Goal: Transaction & Acquisition: Purchase product/service

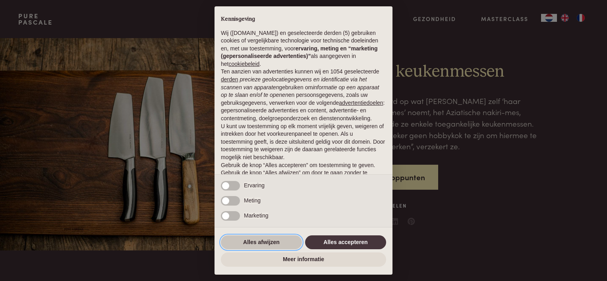
click at [277, 241] on button "Alles afwijzen" at bounding box center [261, 243] width 81 height 14
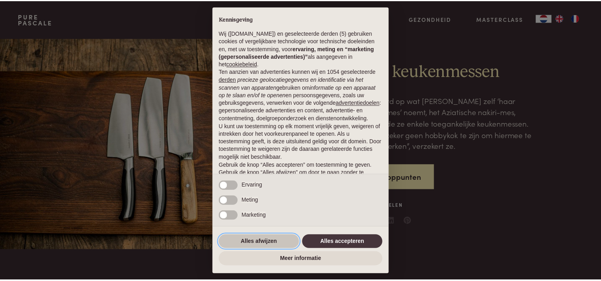
scroll to position [38, 0]
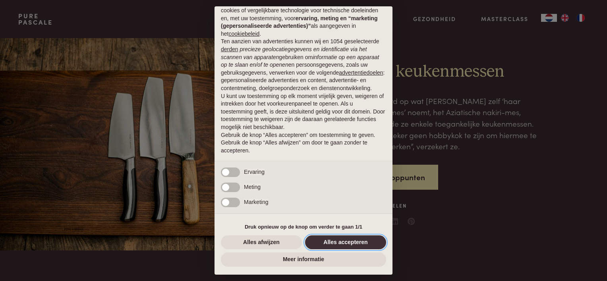
click at [332, 238] on button "Alles accepteren" at bounding box center [345, 243] width 81 height 14
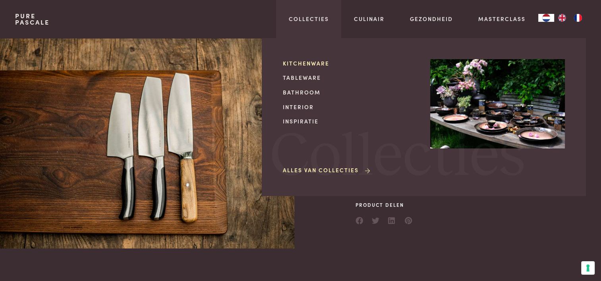
click at [300, 61] on link "Kitchenware" at bounding box center [350, 63] width 135 height 8
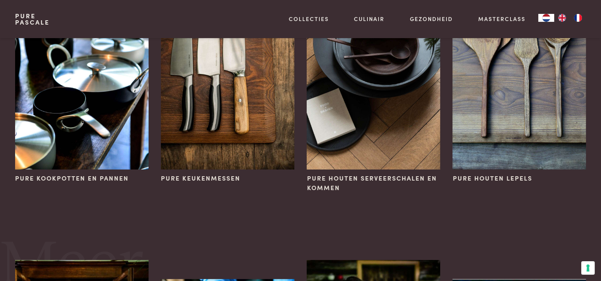
scroll to position [139, 0]
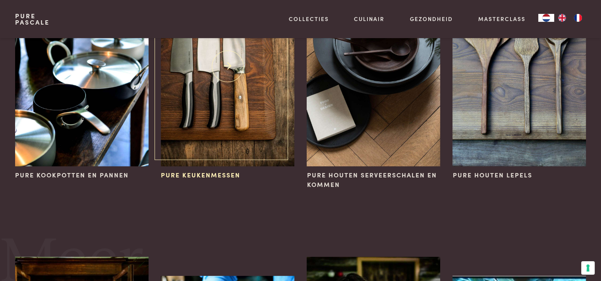
click at [241, 128] on img at bounding box center [227, 67] width 133 height 200
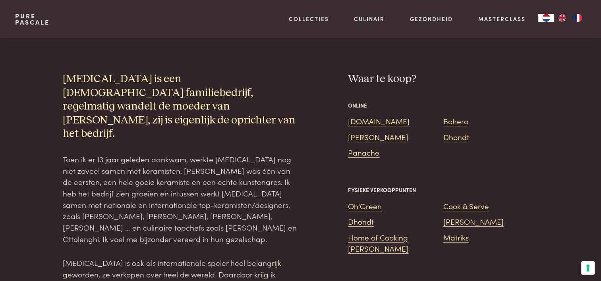
scroll to position [473, 0]
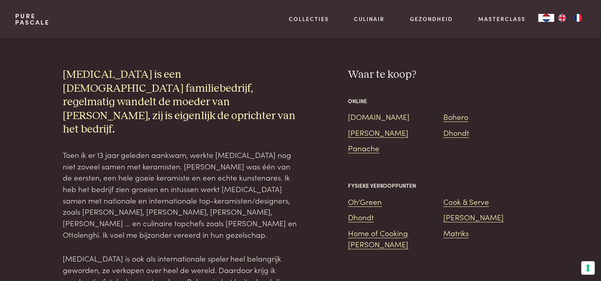
click at [358, 120] on link "[DOMAIN_NAME]" at bounding box center [379, 116] width 62 height 11
